Goal: Transaction & Acquisition: Purchase product/service

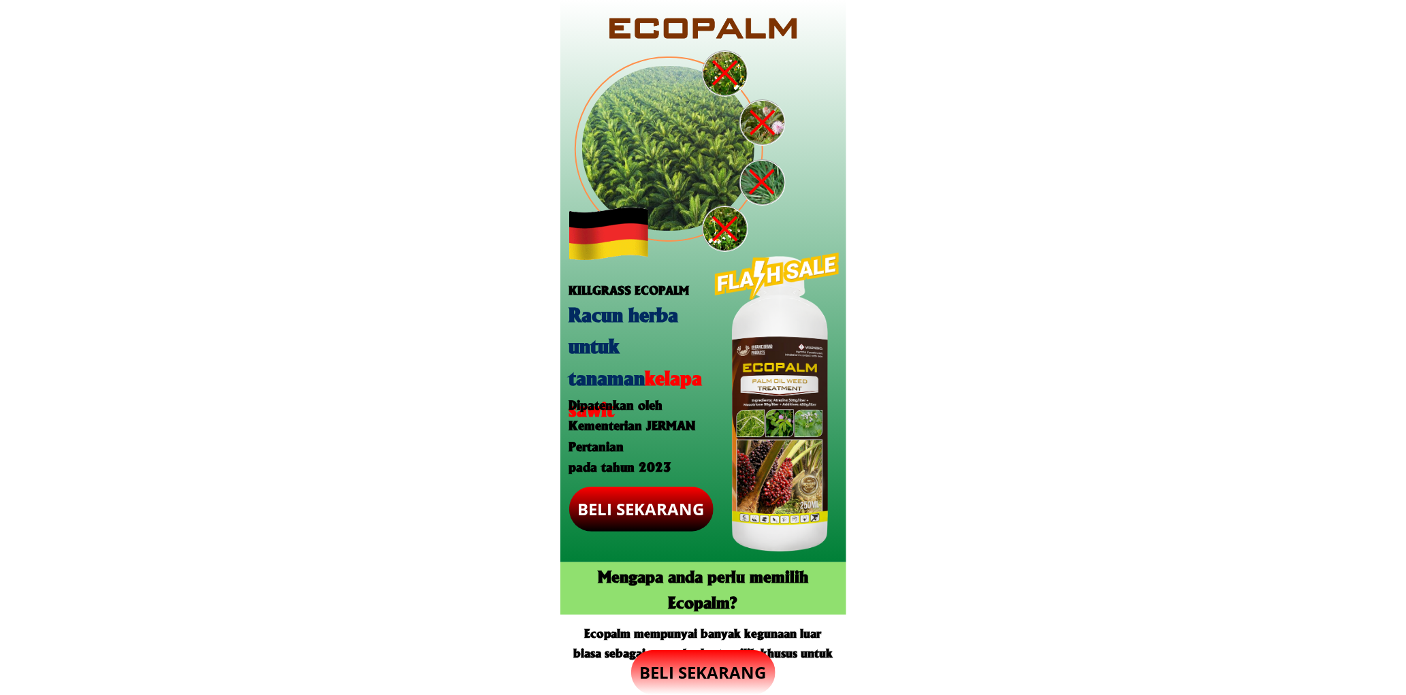
click at [707, 671] on p "BELI SEKARANG" at bounding box center [703, 672] width 144 height 45
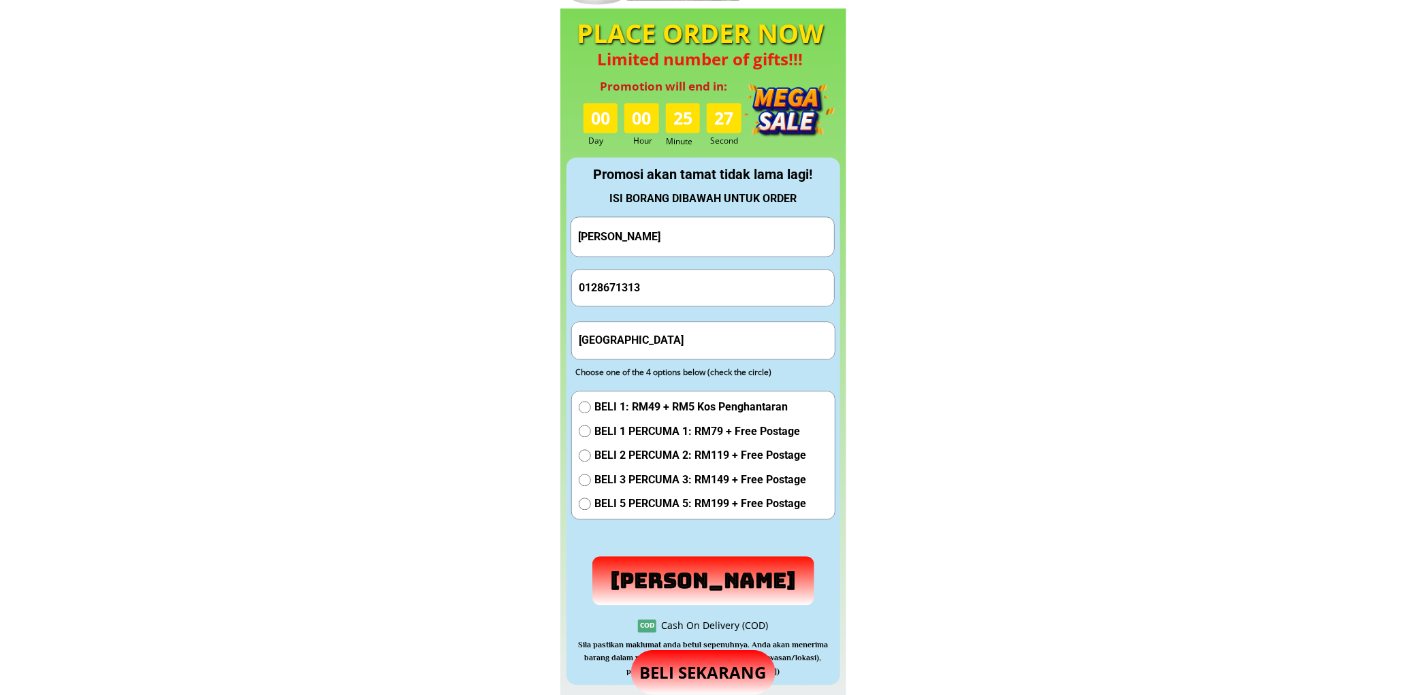
scroll to position [1272, 0]
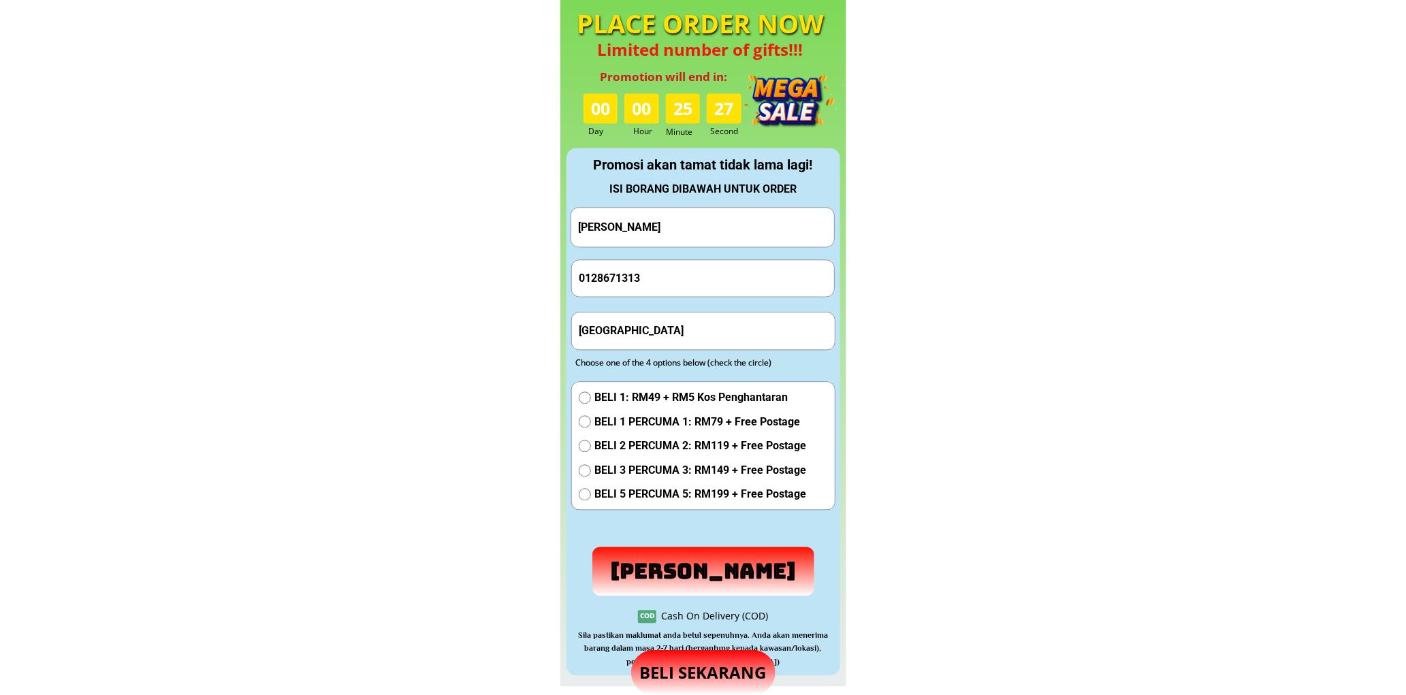
click at [664, 243] on input "[PERSON_NAME]" at bounding box center [703, 227] width 256 height 39
paste input "[PERSON_NAME]"
type input "[PERSON_NAME]"
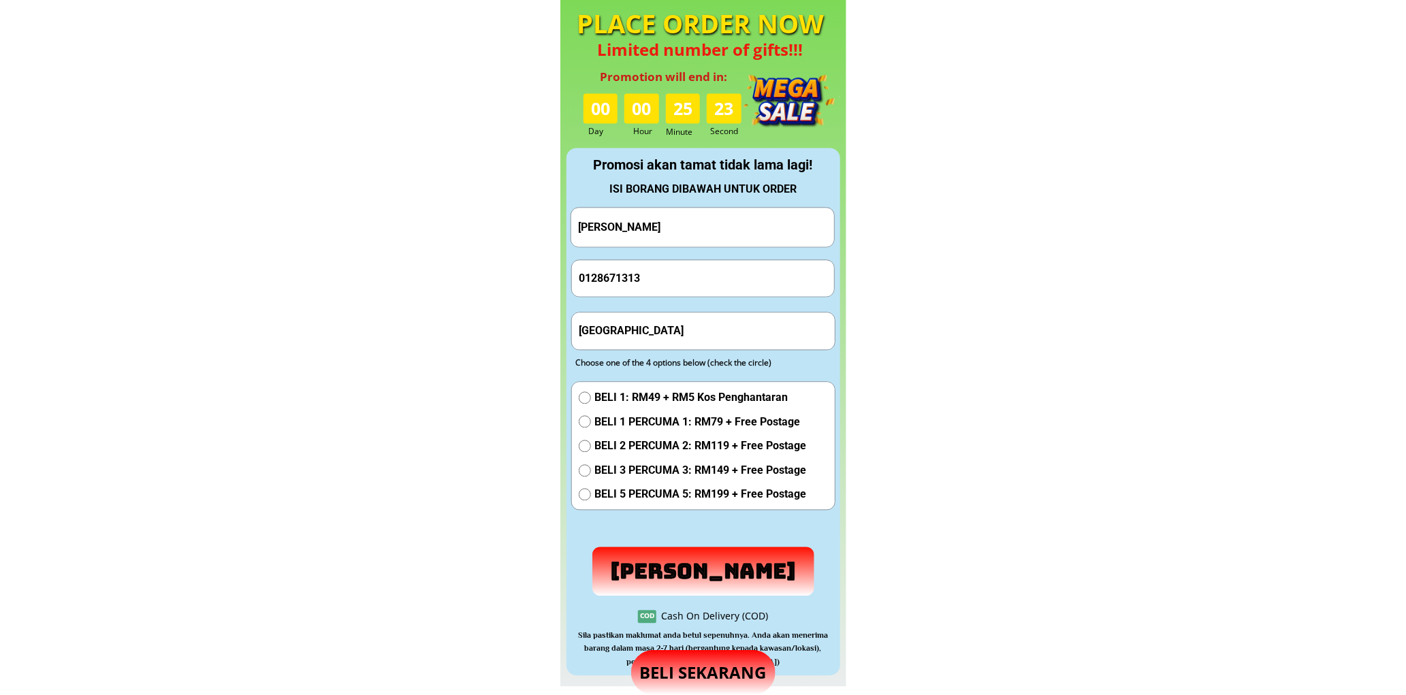
click at [695, 306] on form "Hantar Pesanan RAINIS BOSUIN 0128671313 [GEOGRAPHIC_DATA] BELI 1: RM49 + RM5 Ko…" at bounding box center [703, 401] width 265 height 389
click at [702, 271] on input "0128671313" at bounding box center [703, 278] width 256 height 36
paste input "1-40015931"
click at [602, 283] on input "011-40015931" at bounding box center [703, 278] width 256 height 36
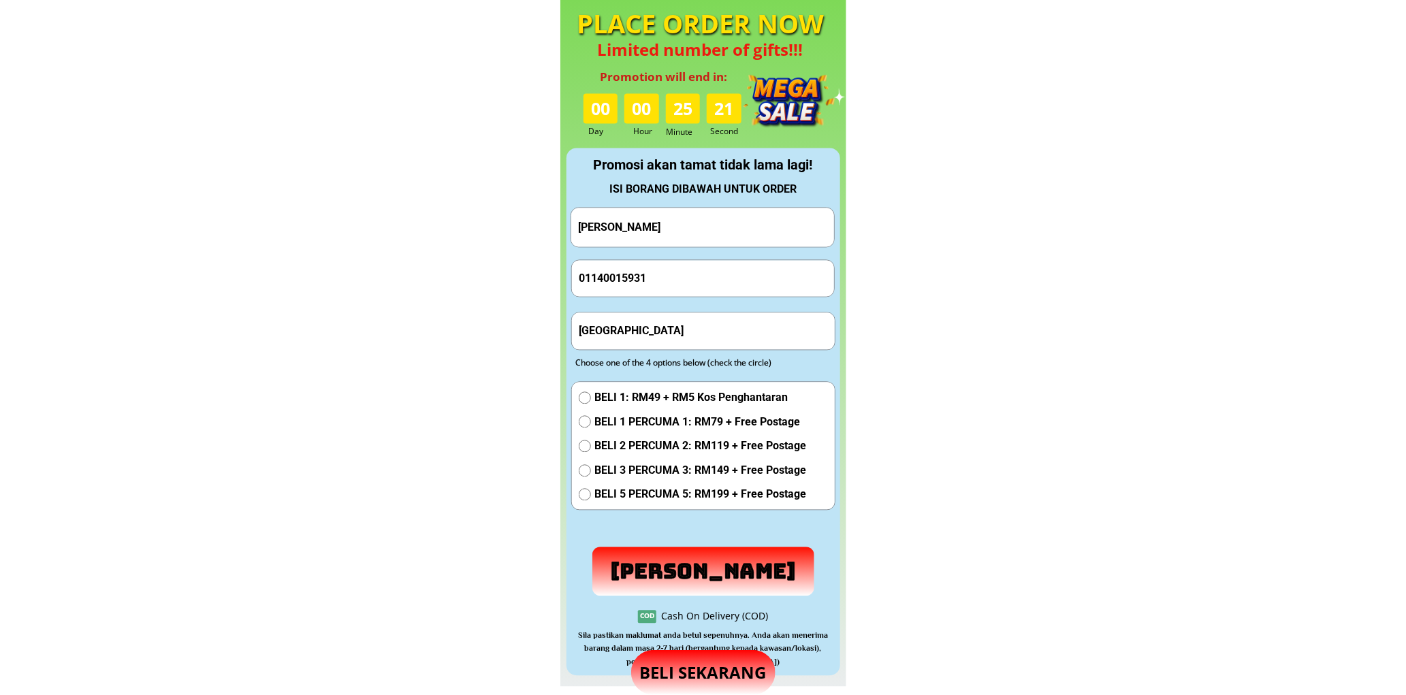
type input "01140015931"
click at [723, 334] on input "[GEOGRAPHIC_DATA]" at bounding box center [703, 331] width 256 height 36
paste input "Kg koporon Telupid P/s 33,89300 Telupid [GEOGRAPHIC_DATA]"
click at [723, 334] on input "[GEOGRAPHIC_DATA] koporon Telupid P/s 33,89300 Telupid [GEOGRAPHIC_DATA]" at bounding box center [703, 331] width 256 height 36
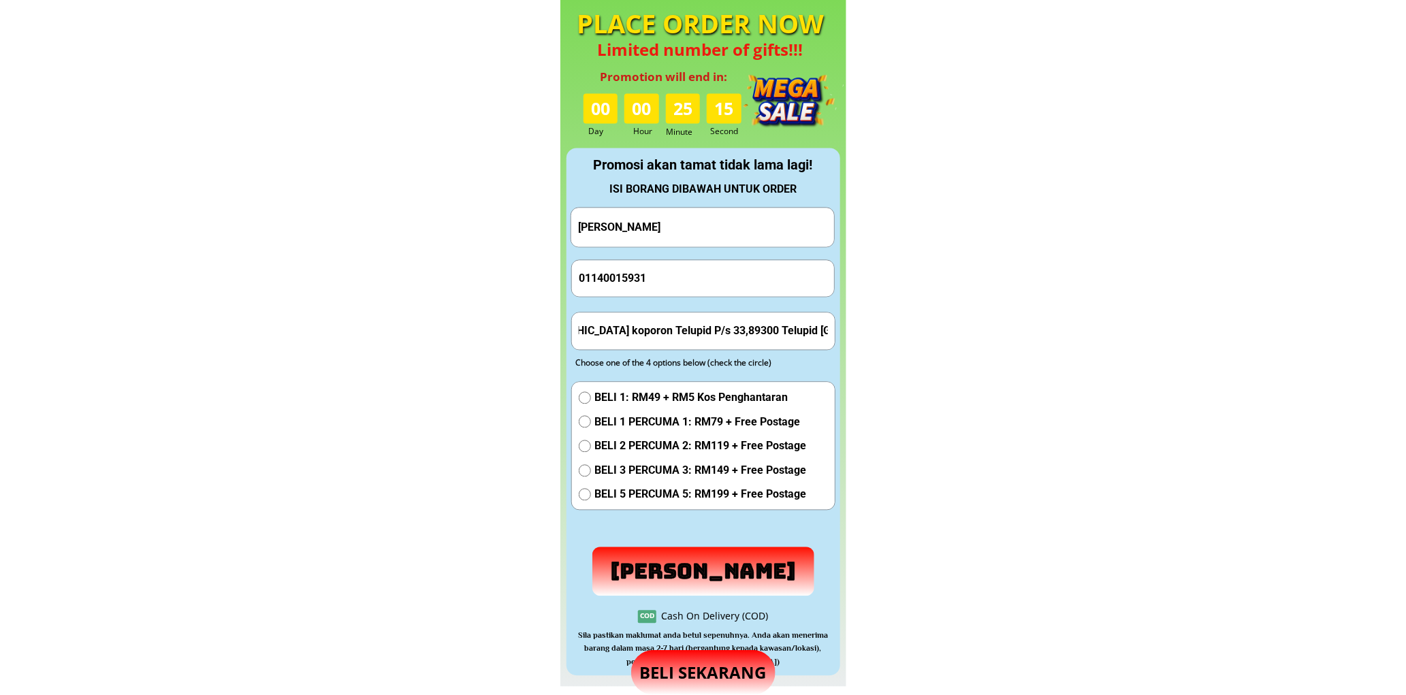
click at [723, 334] on input "[GEOGRAPHIC_DATA] koporon Telupid P/s 33,89300 Telupid [GEOGRAPHIC_DATA]" at bounding box center [703, 331] width 256 height 36
paste input "text"
type input "Kg koporon Telupid P/s 33,89300 Telupid [GEOGRAPHIC_DATA]"
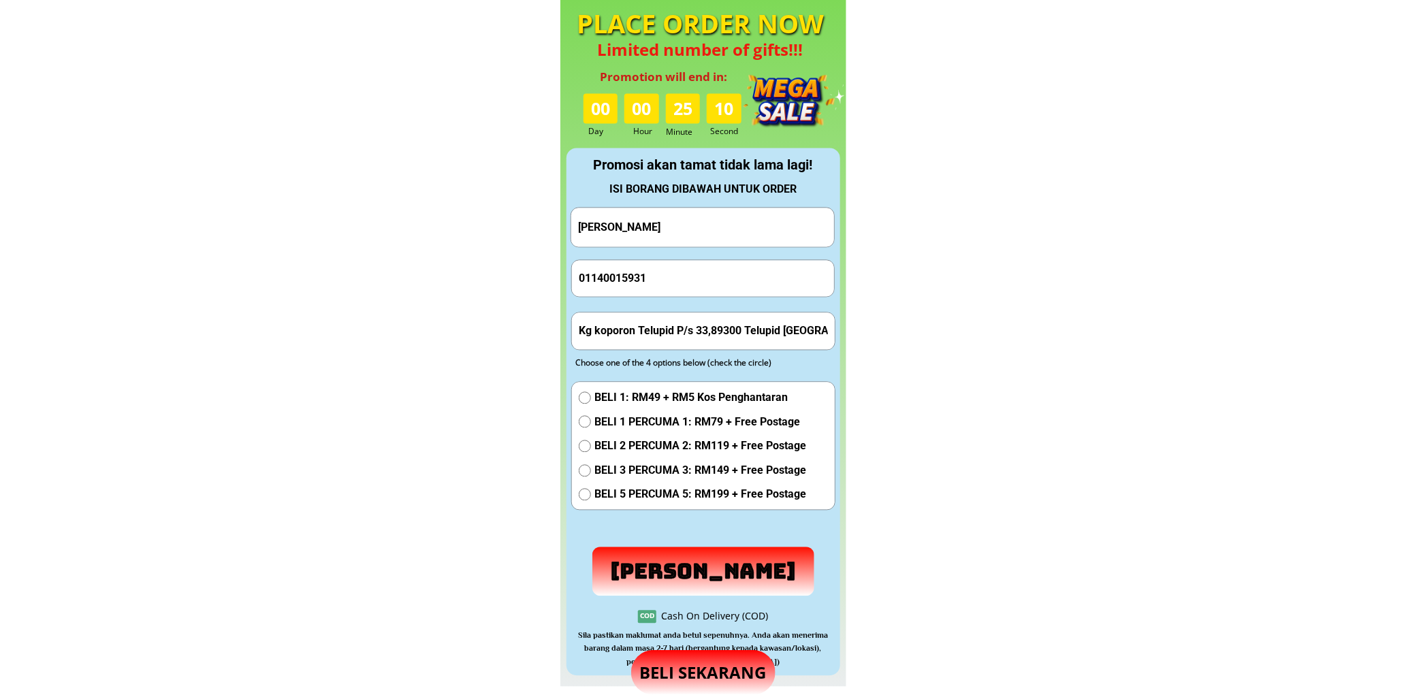
click at [620, 387] on div "BELI 1: RM49 + RM5 Kos Penghantaran BELI 1 PERCUMA 1: RM79 + Free Postage BELI …" at bounding box center [703, 449] width 263 height 135
click at [617, 399] on span "BELI 1: RM49 + RM5 Kos Penghantaran" at bounding box center [700, 398] width 212 height 18
radio input "true"
click at [665, 562] on p "[PERSON_NAME]" at bounding box center [703, 571] width 223 height 49
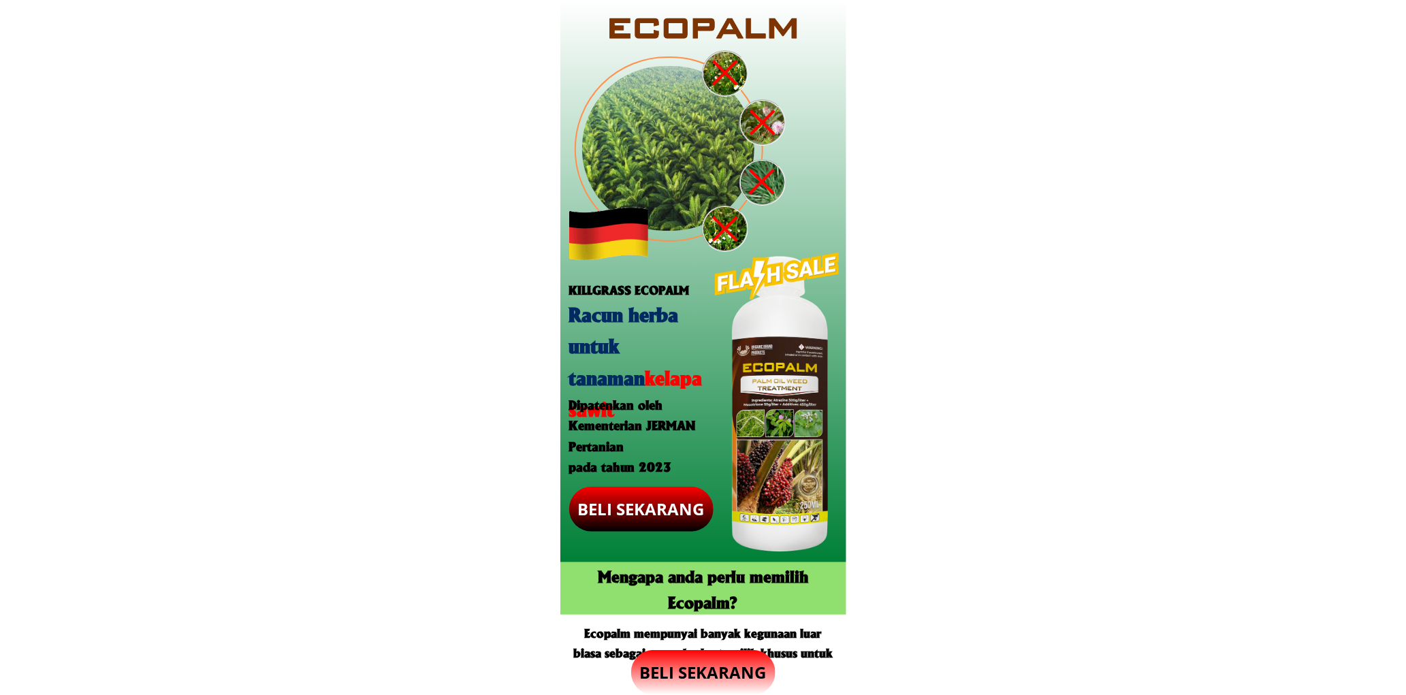
click at [649, 506] on p "BELI SEKARANG" at bounding box center [641, 509] width 144 height 45
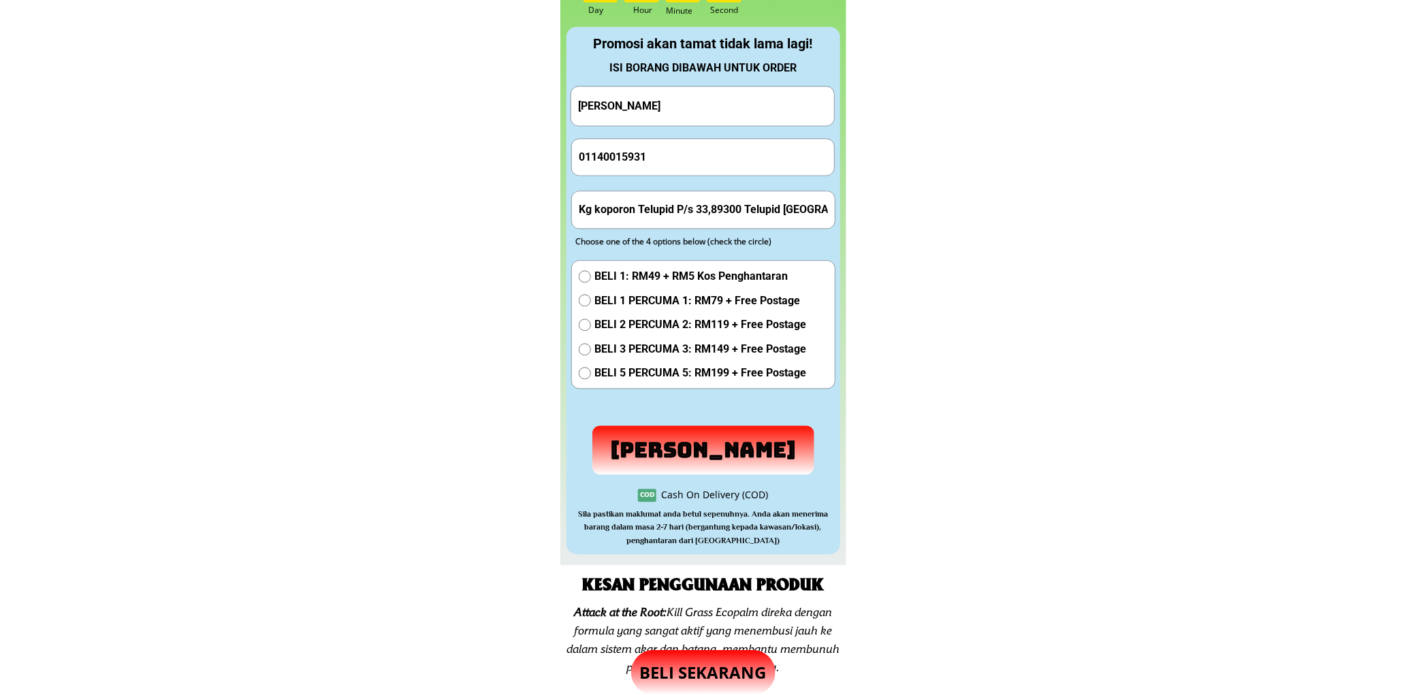
scroll to position [1399, 0]
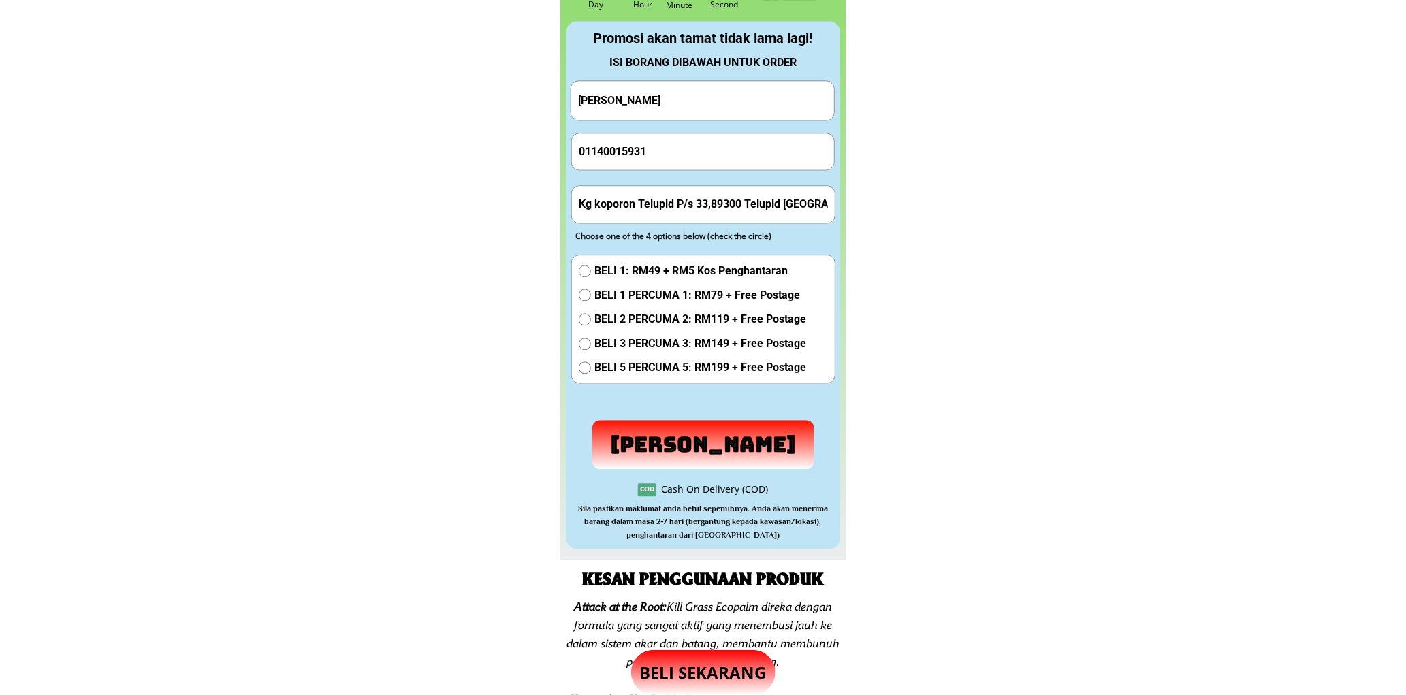
click at [679, 105] on input "[PERSON_NAME]" at bounding box center [703, 100] width 256 height 39
paste input "Tungku Bakat"
type input "Tungku Bakat"
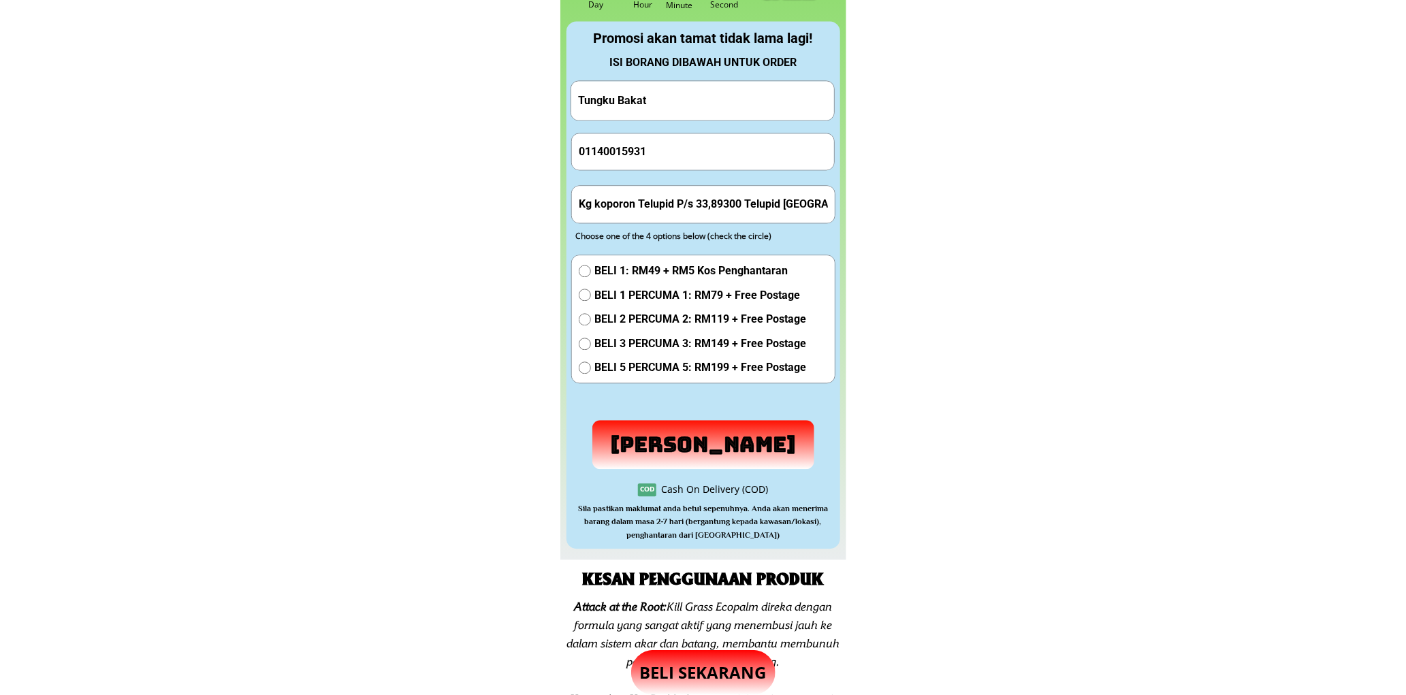
click at [714, 144] on input "01140015931" at bounding box center [703, 151] width 256 height 36
paste input "60138822390"
click at [581, 154] on input "60138822390" at bounding box center [703, 151] width 256 height 36
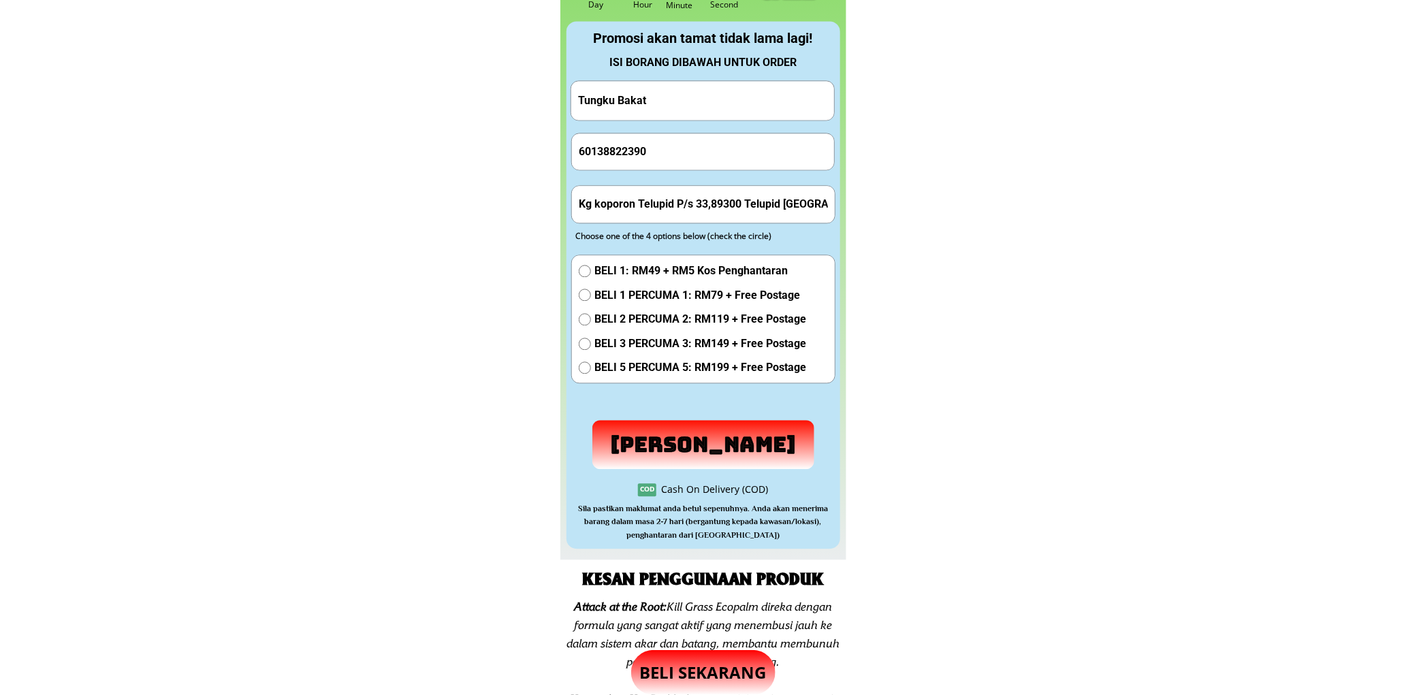
drag, startPoint x: 584, startPoint y: 154, endPoint x: 561, endPoint y: 153, distance: 23.2
click at [562, 153] on div "PLACE ORDER NOW Limited number of gifts!!! 00 00 24 32 Promotion will end in: D…" at bounding box center [703, 217] width 286 height 686
type input "0138822390"
click at [670, 194] on input "Kg koporon Telupid P/s 33,89300 Telupid [GEOGRAPHIC_DATA]" at bounding box center [703, 204] width 256 height 36
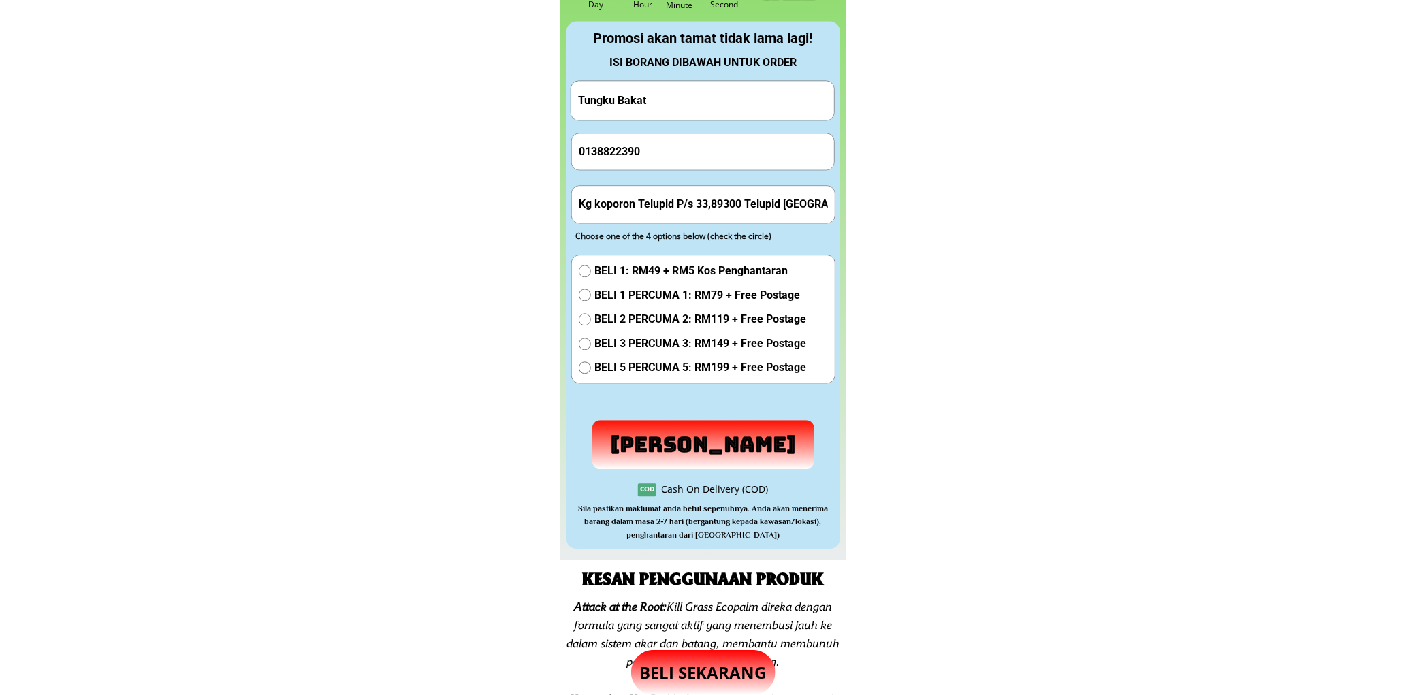
click at [660, 208] on input "Kg koporon Telupid P/s 33,89300 Telupid [GEOGRAPHIC_DATA]" at bounding box center [703, 204] width 256 height 36
paste input "Petaling Jaya"
type input "Petaling Jaya"
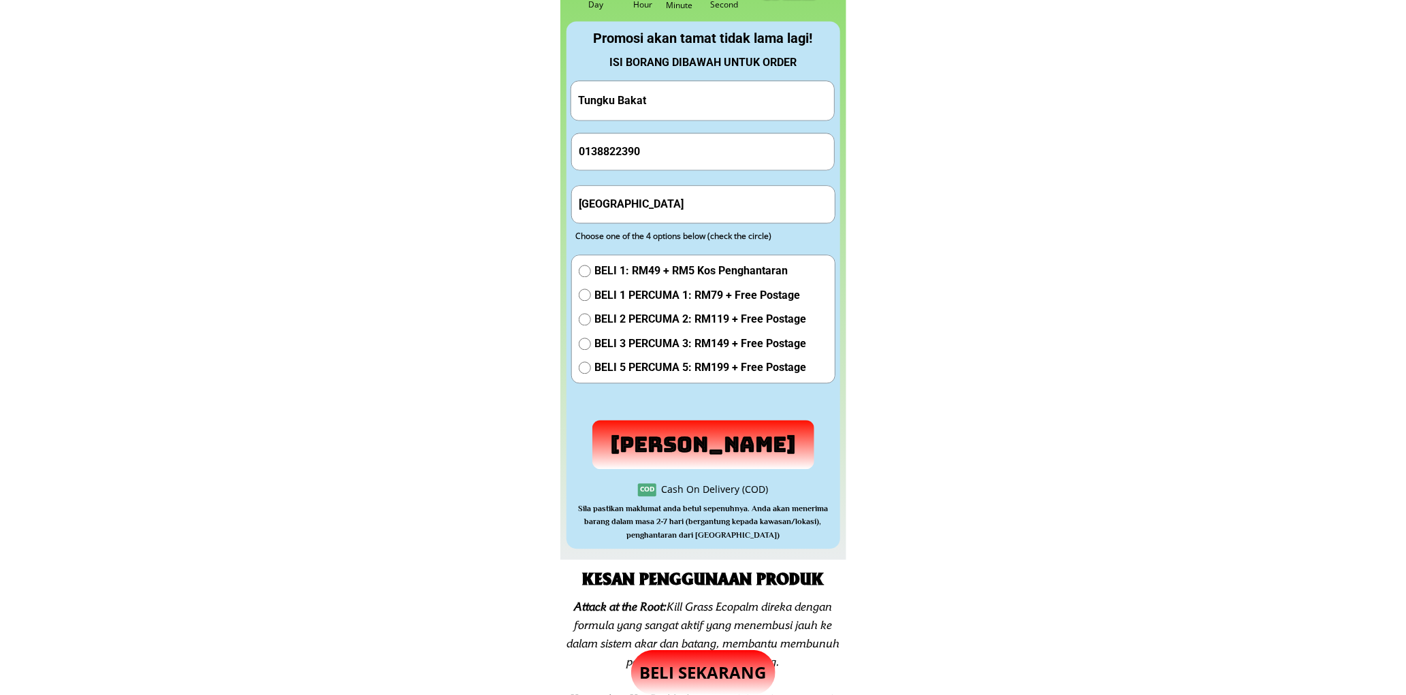
click at [663, 264] on span "BELI 1: RM49 + RM5 Kos Penghantaran" at bounding box center [700, 271] width 212 height 18
radio input "true"
click at [744, 448] on p "[PERSON_NAME]" at bounding box center [703, 444] width 223 height 49
